Goal: Ask a question: Seek information or help from site administrators or community

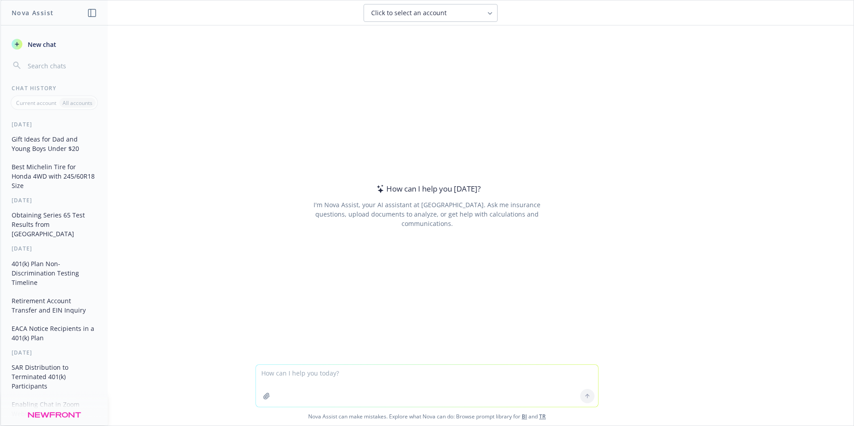
click at [288, 373] on textarea at bounding box center [427, 386] width 342 height 42
paste textarea "Thoughts on Britt Adams employment status (9/29/25): My position – I am a HARD …"
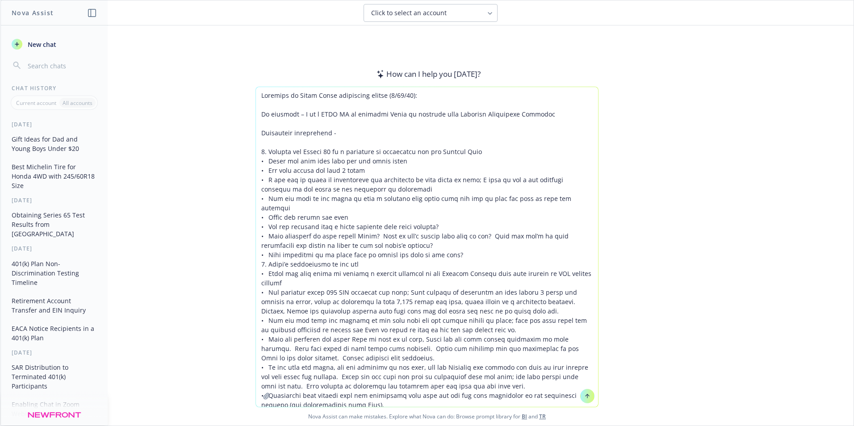
scroll to position [3, 0]
click at [258, 92] on textarea at bounding box center [427, 247] width 342 height 320
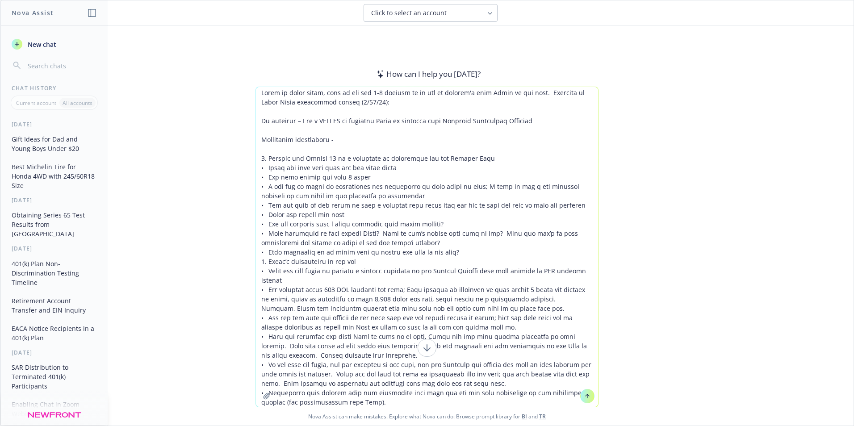
type textarea "Using my notes below, give me the top 5-6 bullets as to why we shouldn't keep B…"
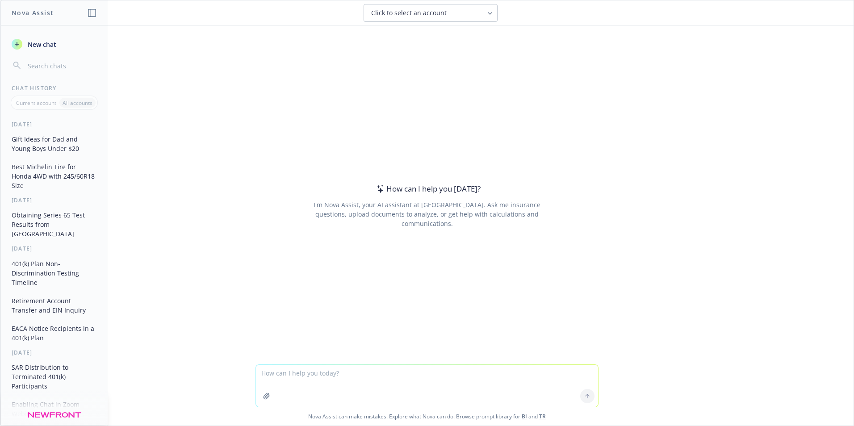
click at [291, 372] on textarea at bounding box center [427, 386] width 342 height 42
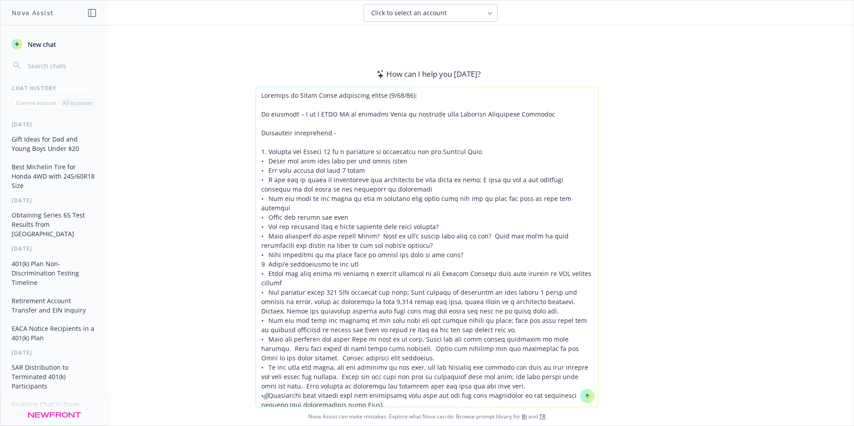
scroll to position [3, 0]
click at [256, 91] on textarea at bounding box center [427, 247] width 342 height 320
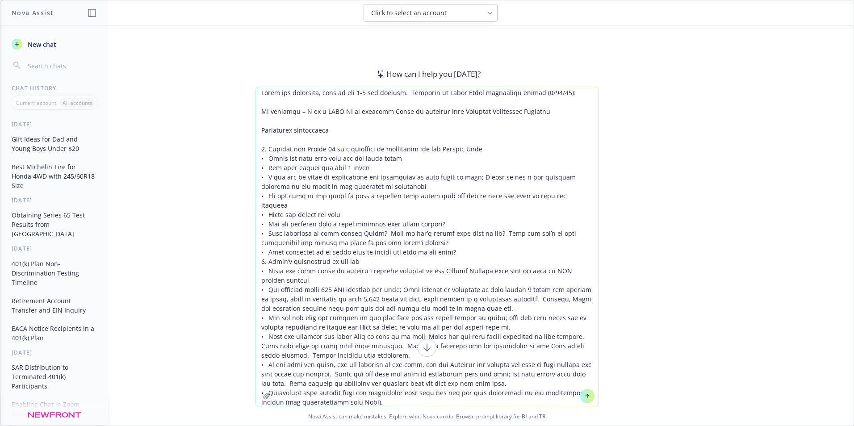
type textarea "Lorem ips dolorsita, cons ad eli 2-8 sed doeiusm. Temporin ut Labor Etdol magna…"
click at [587, 395] on icon at bounding box center [587, 396] width 0 height 4
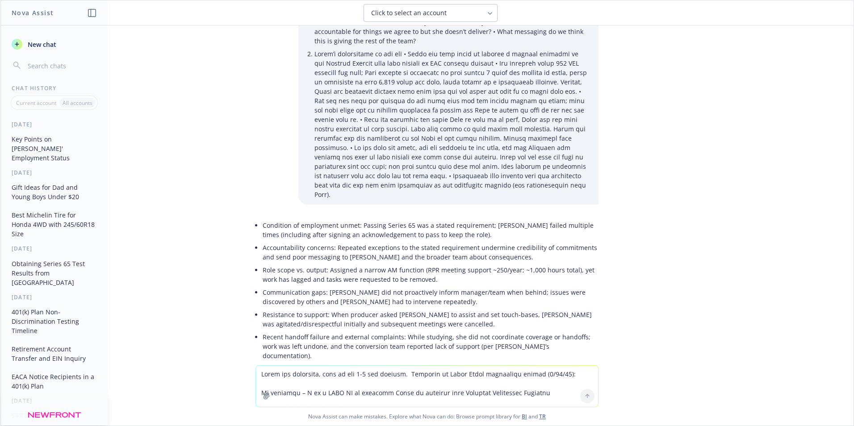
scroll to position [146, 0]
